Goal: Information Seeking & Learning: Learn about a topic

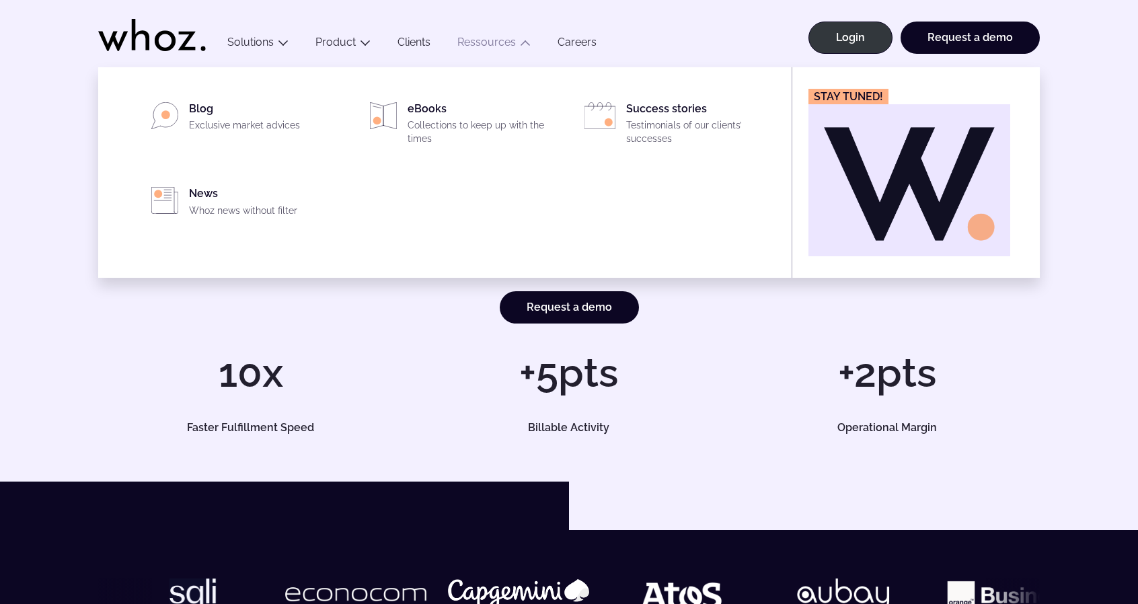
drag, startPoint x: 0, startPoint y: 0, endPoint x: 502, endPoint y: 40, distance: 503.5
click at [502, 40] on link "Ressources" at bounding box center [487, 42] width 59 height 13
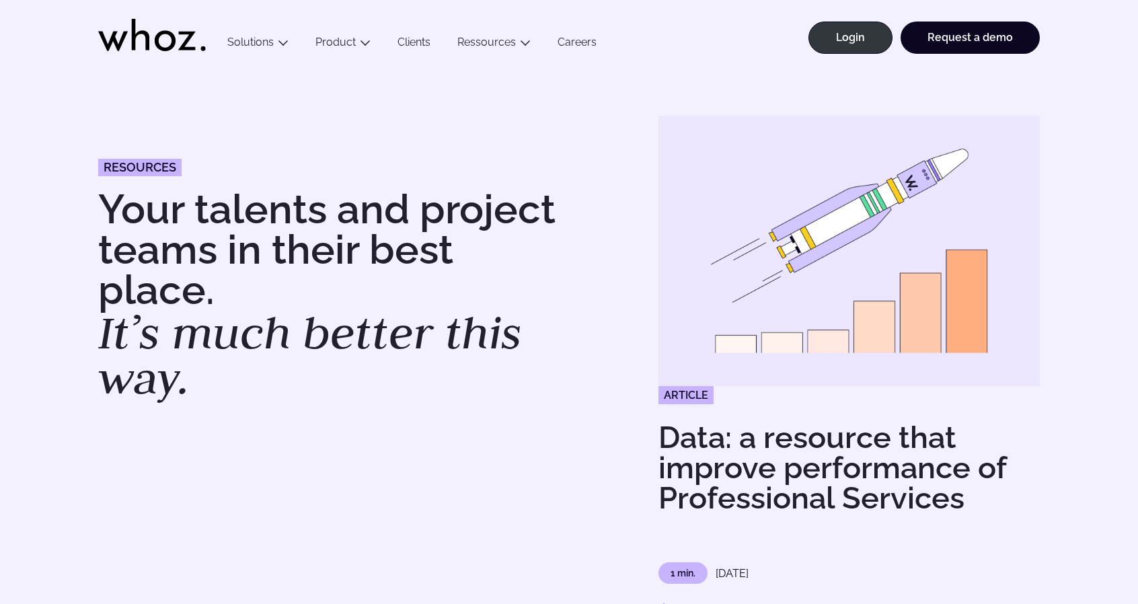
click at [424, 44] on link "Clients" at bounding box center [414, 45] width 60 height 18
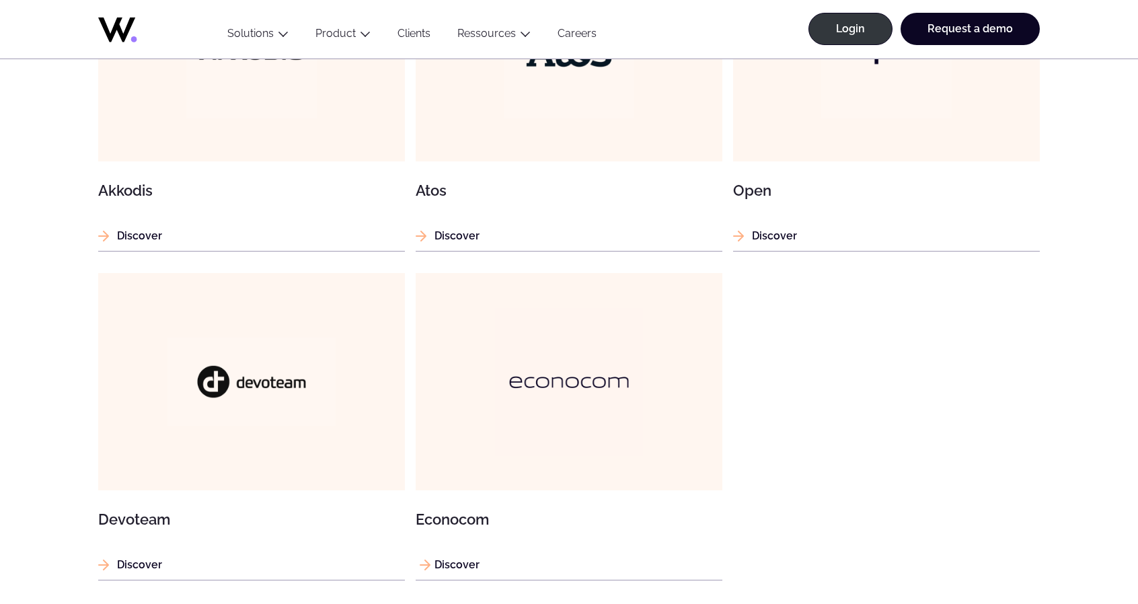
scroll to position [1346, 0]
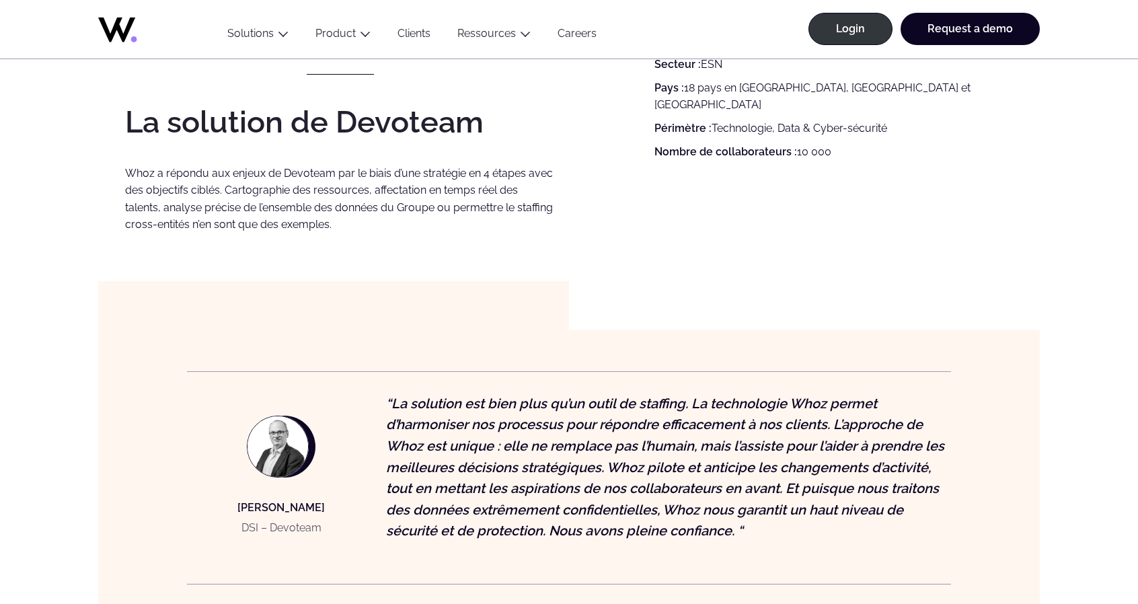
scroll to position [1682, 0]
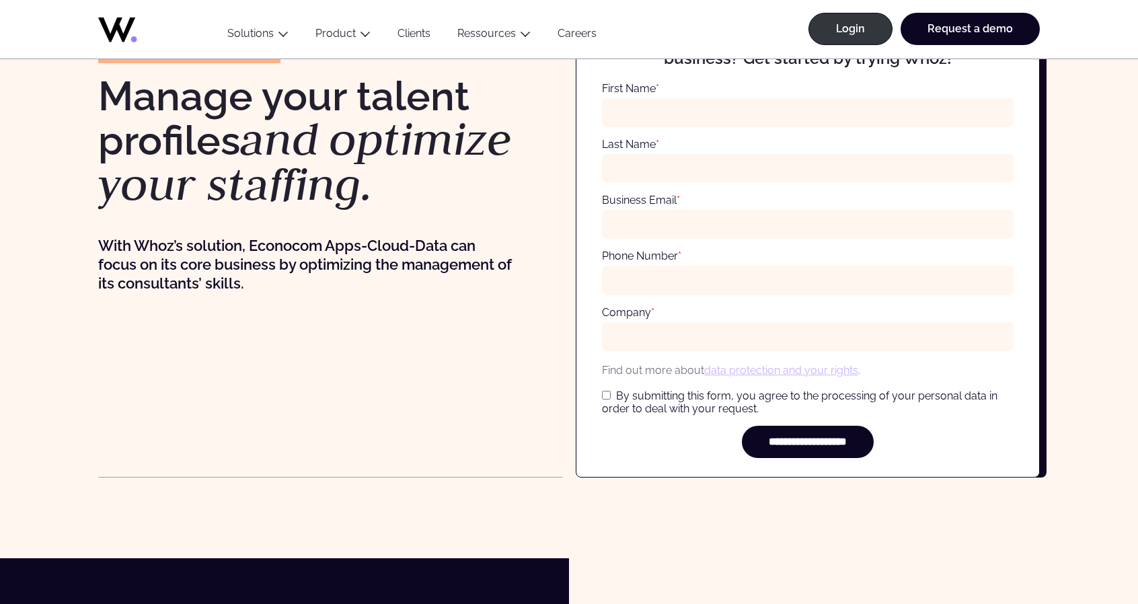
scroll to position [606, 0]
